Goal: Task Accomplishment & Management: Use online tool/utility

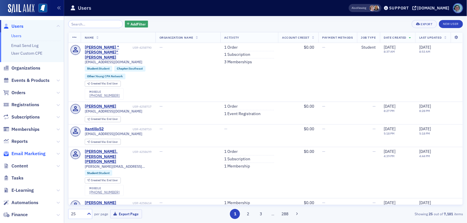
click at [32, 154] on span "Email Marketing" at bounding box center [28, 154] width 34 height 6
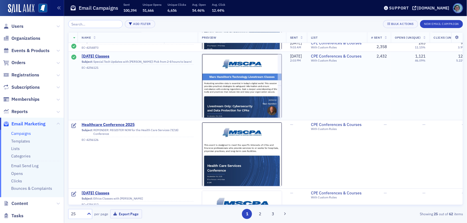
scroll to position [86, 0]
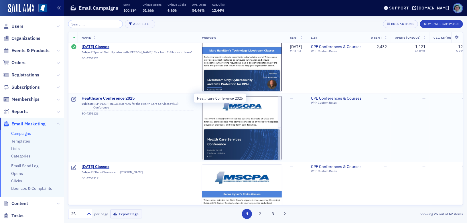
click at [126, 100] on span "Healthcare Conference 2025" at bounding box center [138, 98] width 112 height 5
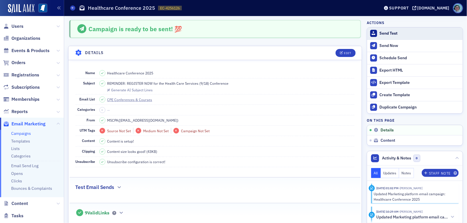
click at [391, 32] on div "Send Test" at bounding box center [420, 33] width 80 height 5
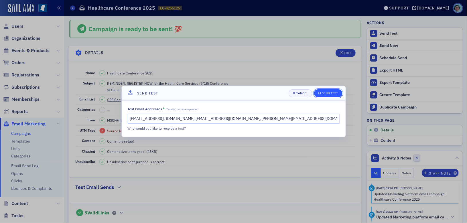
click at [334, 91] on button "Send Test" at bounding box center [328, 93] width 28 height 8
